Goal: Task Accomplishment & Management: Manage account settings

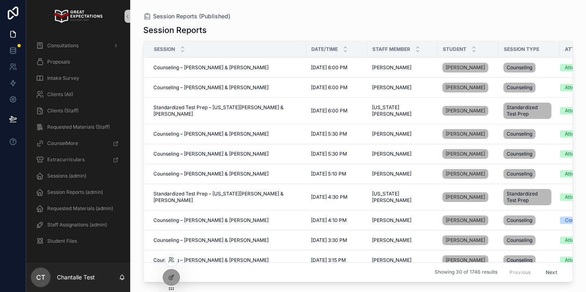
click at [172, 254] on div at bounding box center [171, 259] width 13 height 13
click at [172, 259] on icon at bounding box center [171, 260] width 7 height 7
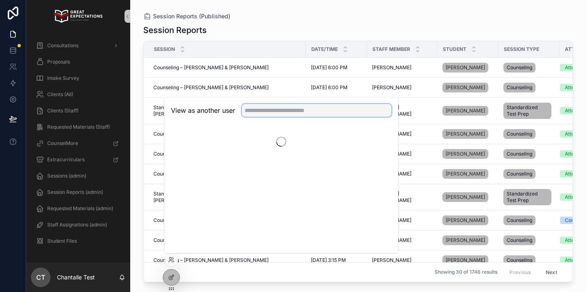
click at [287, 110] on input "text" at bounding box center [317, 110] width 150 height 13
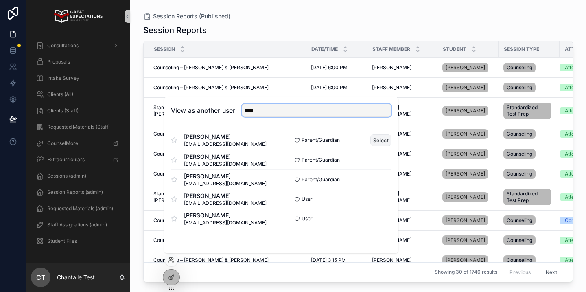
type input "****"
click at [377, 143] on button "Select" at bounding box center [381, 140] width 21 height 12
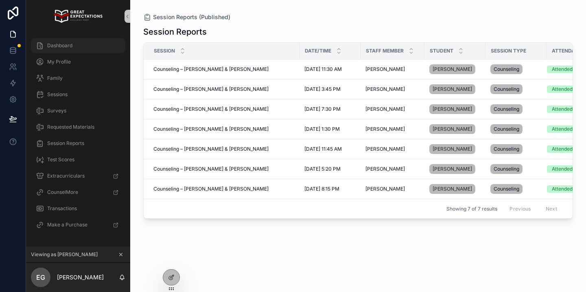
click at [101, 51] on div "Dashboard" at bounding box center [78, 45] width 85 height 13
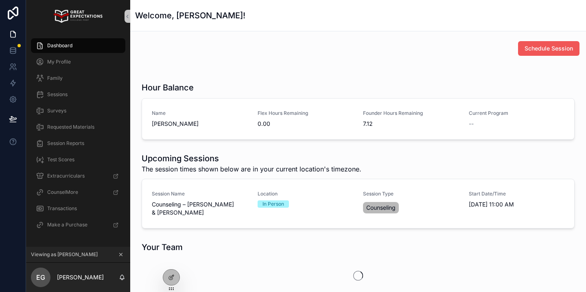
drag, startPoint x: 515, startPoint y: 40, endPoint x: 528, endPoint y: 46, distance: 14.6
click at [528, 46] on span "Schedule Session" at bounding box center [549, 48] width 48 height 8
click at [525, 42] on button "Schedule Session" at bounding box center [548, 48] width 61 height 15
click at [529, 49] on span "Schedule Session" at bounding box center [549, 48] width 48 height 8
click at [535, 52] on span "Schedule Session" at bounding box center [549, 48] width 48 height 8
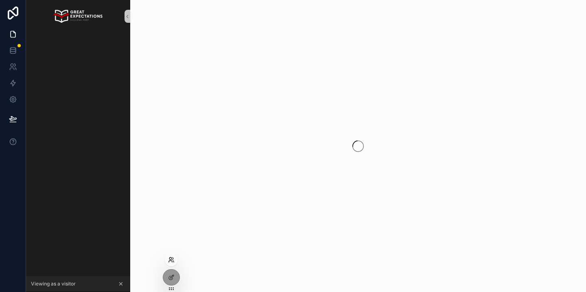
click at [173, 260] on icon at bounding box center [171, 260] width 7 height 7
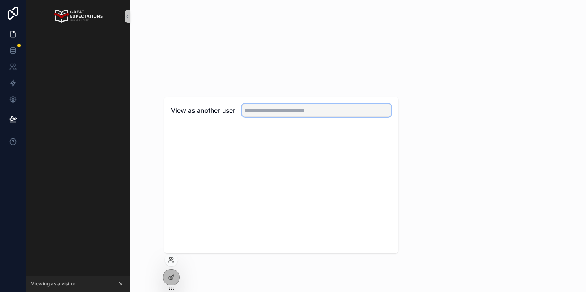
click at [276, 112] on input "text" at bounding box center [317, 110] width 150 height 13
type input "*****"
